Goal: Find contact information

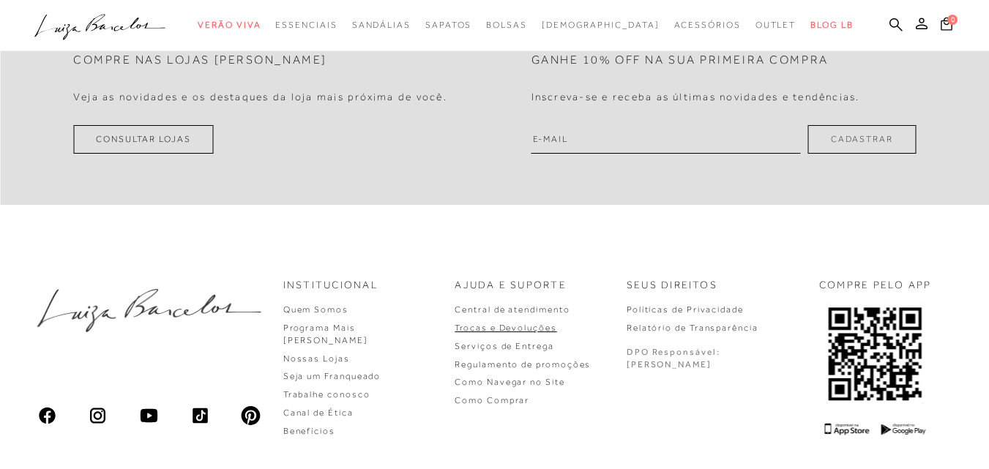
scroll to position [4245, 0]
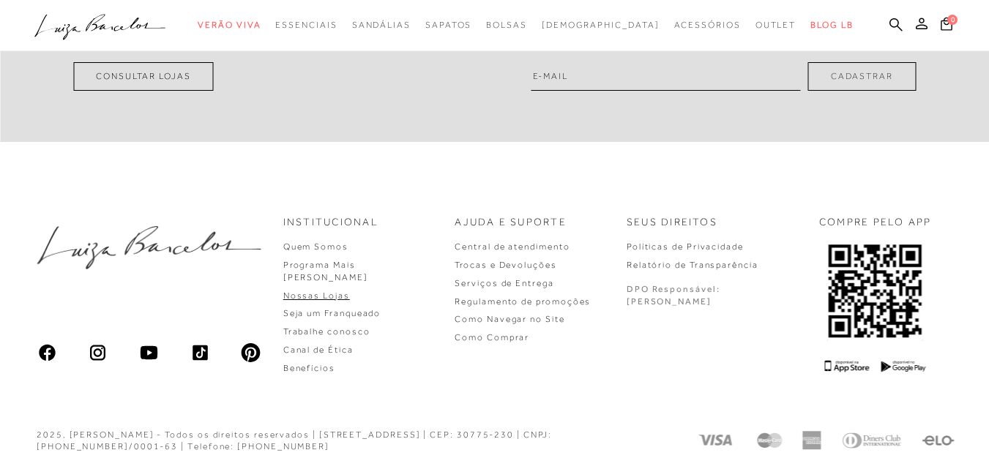
click at [350, 291] on link "Nossas Lojas" at bounding box center [316, 296] width 67 height 10
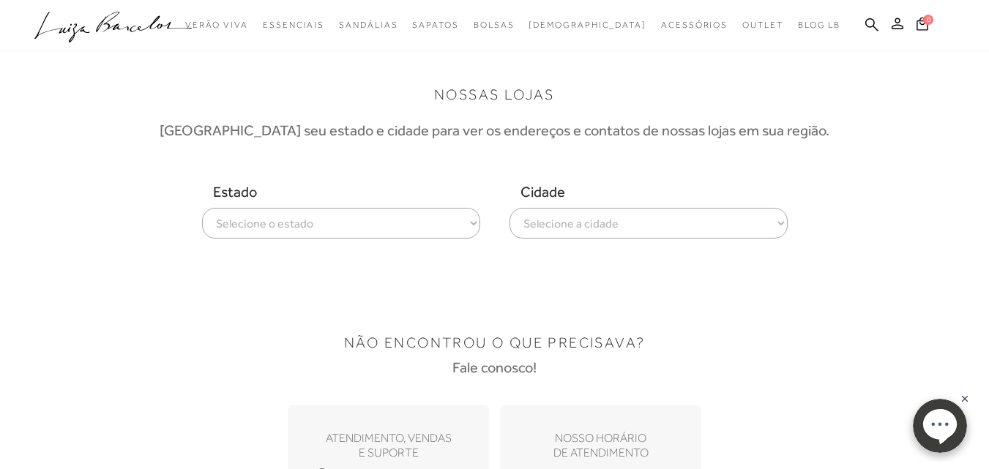
click at [338, 229] on select "Selecione o estado [GEOGRAPHIC_DATA] [GEOGRAPHIC_DATA] [GEOGRAPHIC_DATA] [GEOGR…" at bounding box center [341, 223] width 278 height 31
select select
click at [202, 208] on select "Selecione o estado [GEOGRAPHIC_DATA] [GEOGRAPHIC_DATA] [GEOGRAPHIC_DATA] [GEOGR…" at bounding box center [341, 223] width 278 height 31
click at [655, 237] on select "Selecione a cidade ver todas [GEOGRAPHIC_DATA]" at bounding box center [649, 223] width 278 height 31
select select "[GEOGRAPHIC_DATA]"
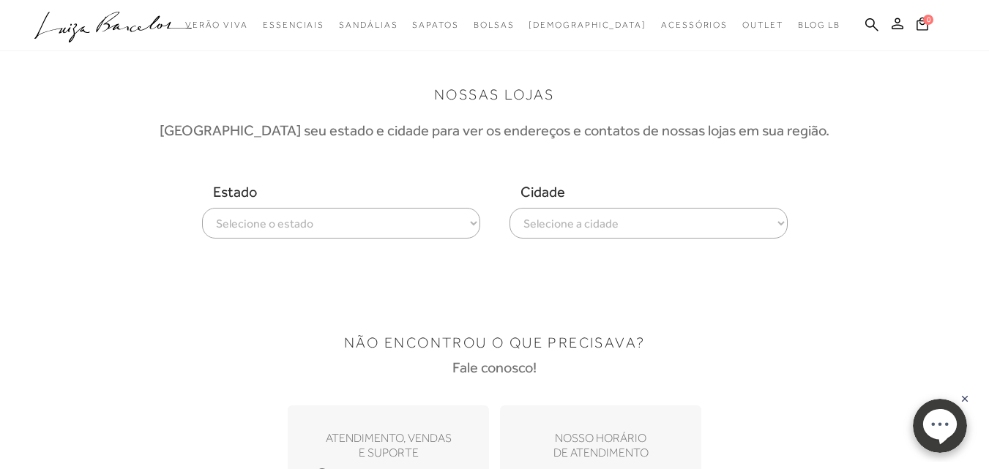
click at [510, 208] on select "Selecione a cidade ver todas [GEOGRAPHIC_DATA]" at bounding box center [649, 223] width 278 height 31
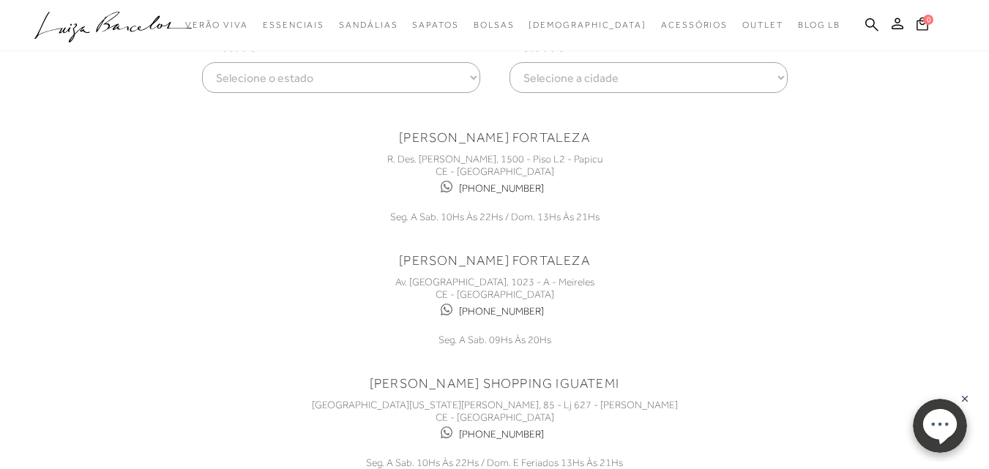
scroll to position [146, 0]
drag, startPoint x: 551, startPoint y: 309, endPoint x: 481, endPoint y: 299, distance: 70.3
click at [481, 309] on div "[PHONE_NUMBER]" at bounding box center [494, 310] width 439 height 21
copy link "98530-6571"
